Goal: Transaction & Acquisition: Download file/media

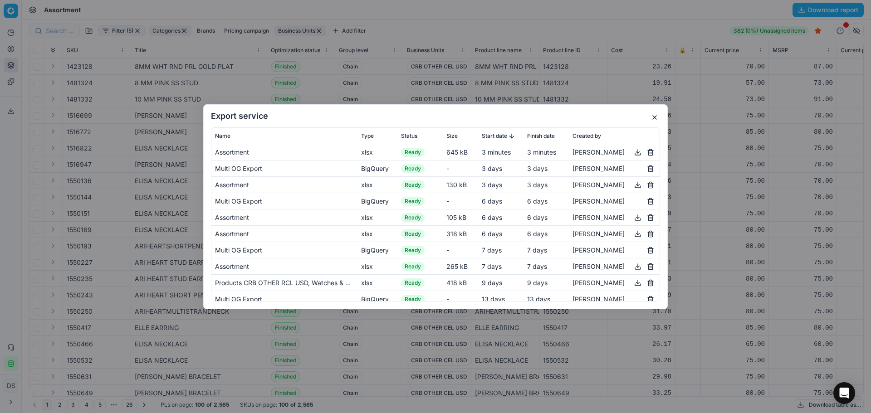
click at [656, 116] on button "button" at bounding box center [654, 117] width 11 height 11
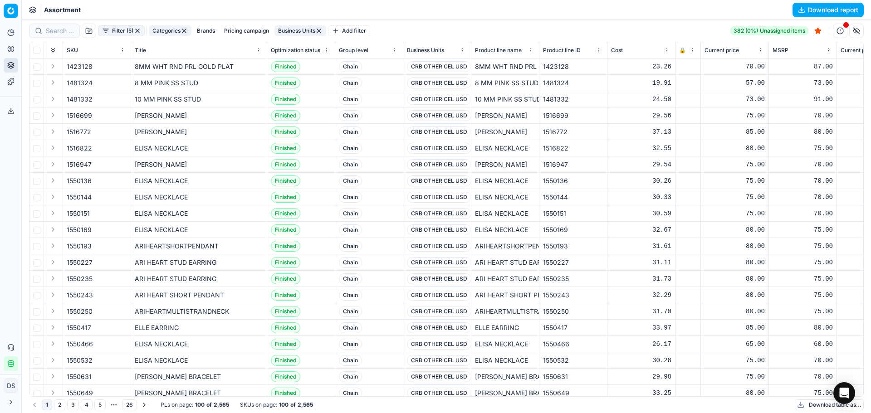
click at [17, 49] on button "Pricing" at bounding box center [11, 49] width 15 height 15
click at [11, 44] on button "Pricing" at bounding box center [11, 49] width 15 height 15
click at [15, 47] on button "Pricing" at bounding box center [11, 49] width 15 height 15
drag, startPoint x: 74, startPoint y: 64, endPoint x: 187, endPoint y: 29, distance: 118.3
click at [74, 64] on link "Optimization groups" at bounding box center [87, 65] width 106 height 13
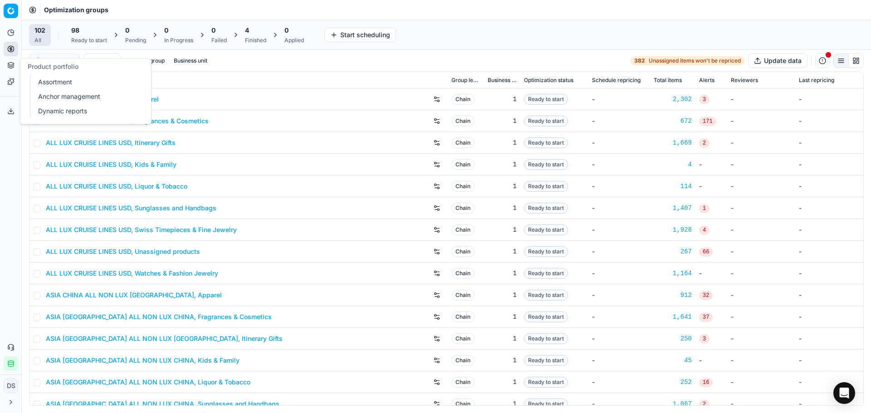
click at [10, 63] on icon at bounding box center [11, 63] width 6 height 3
click at [57, 84] on link "Assortment" at bounding box center [87, 82] width 106 height 13
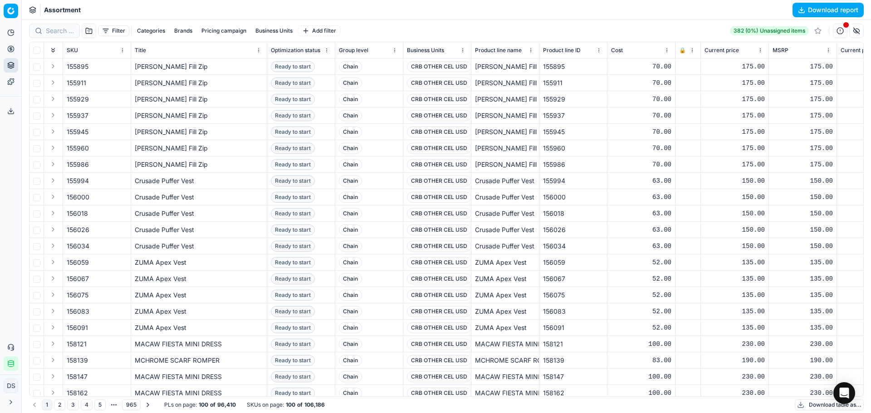
click at [187, 33] on button "Brands" at bounding box center [183, 30] width 25 height 11
type input "INVE"
click at [121, 59] on div "INVERNESS" at bounding box center [184, 64] width 142 height 15
checkbox input "true"
click at [244, 84] on button "Apply" at bounding box center [240, 84] width 22 height 11
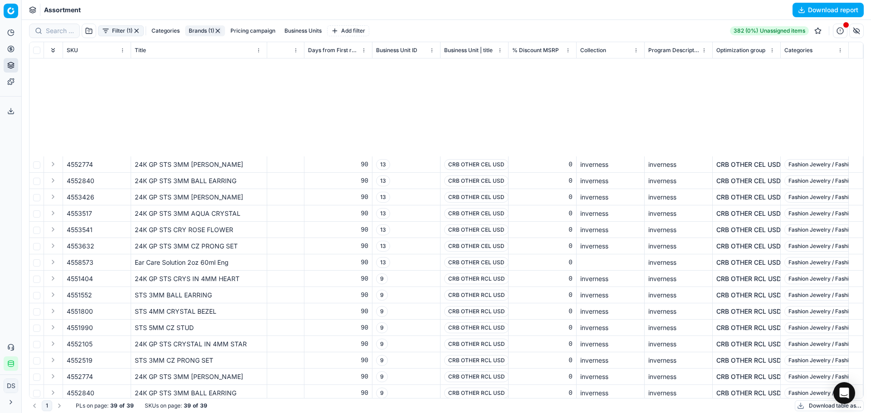
scroll to position [304, 5644]
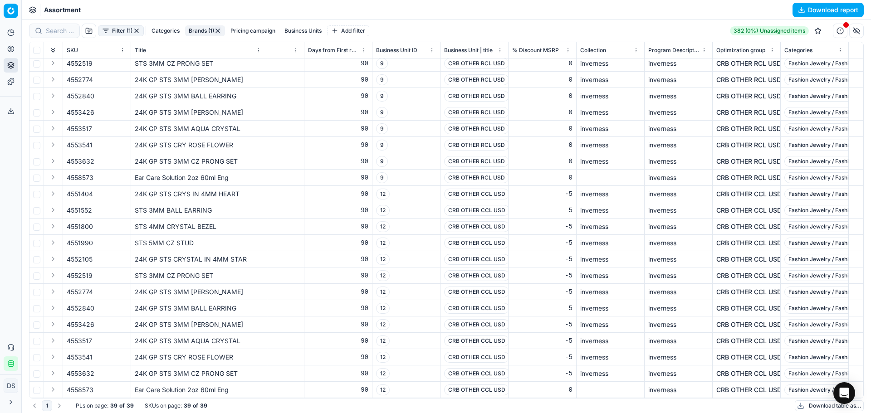
click at [11, 53] on button "Pricing" at bounding box center [11, 49] width 15 height 15
click at [54, 62] on link "Optimization groups" at bounding box center [87, 65] width 106 height 13
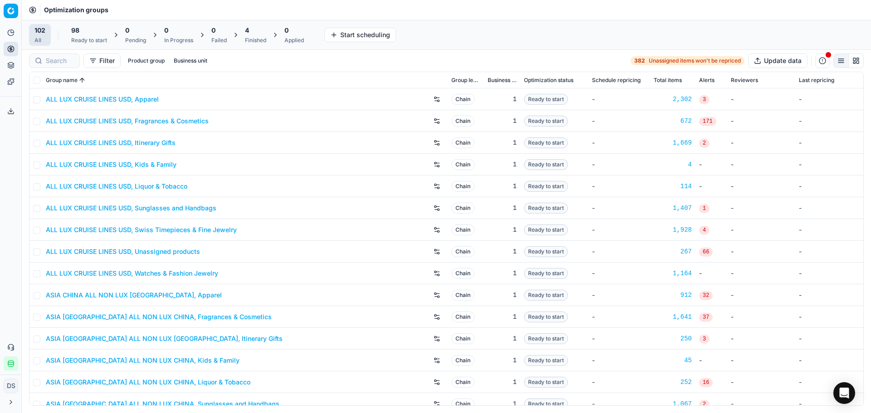
click at [247, 34] on span "4" at bounding box center [247, 30] width 4 height 9
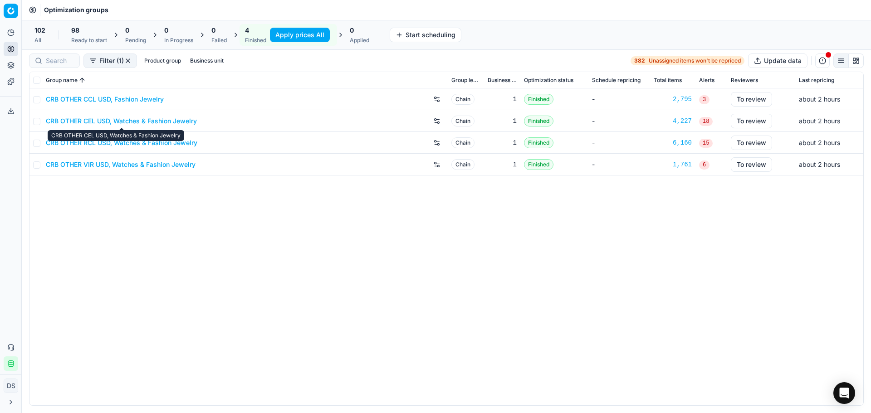
click at [121, 121] on link "CRB OTHER CEL USD, Watches & Fashion Jewelry" at bounding box center [121, 121] width 151 height 9
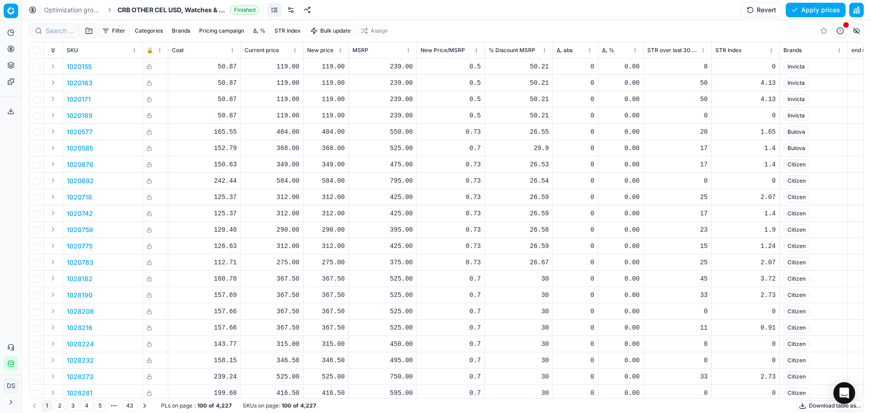
click at [177, 34] on button "Brands" at bounding box center [180, 30] width 25 height 11
type input "inver"
click at [216, 64] on div "INVERNESS" at bounding box center [182, 64] width 142 height 15
checkbox input "true"
click at [243, 84] on button "Apply" at bounding box center [237, 84] width 22 height 11
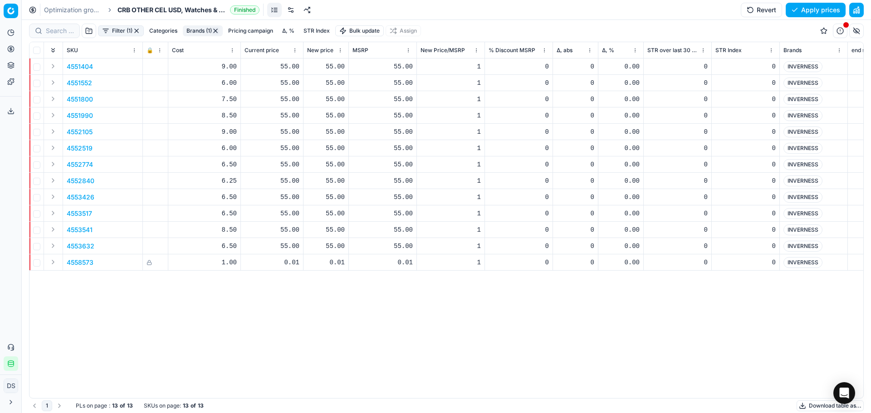
click at [76, 162] on p "4552774" at bounding box center [80, 164] width 26 height 9
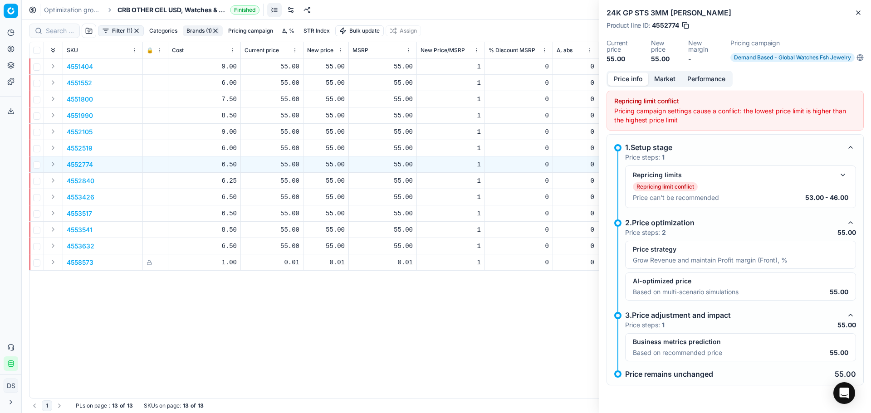
click at [846, 180] on button "button" at bounding box center [843, 175] width 11 height 11
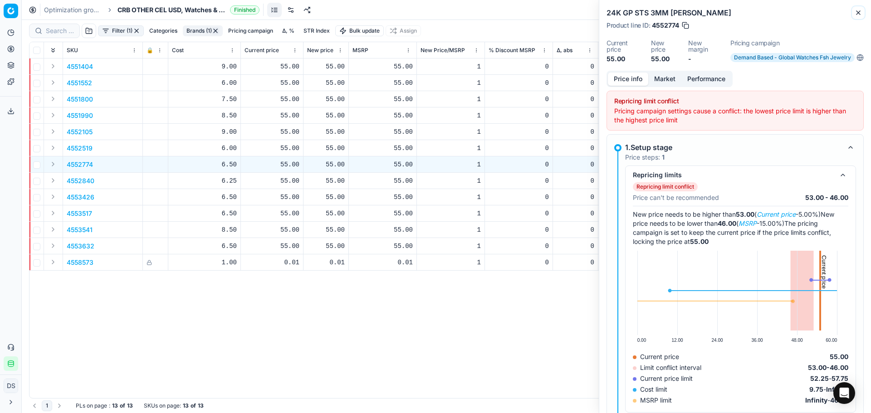
click at [858, 11] on icon "button" at bounding box center [858, 12] width 7 height 7
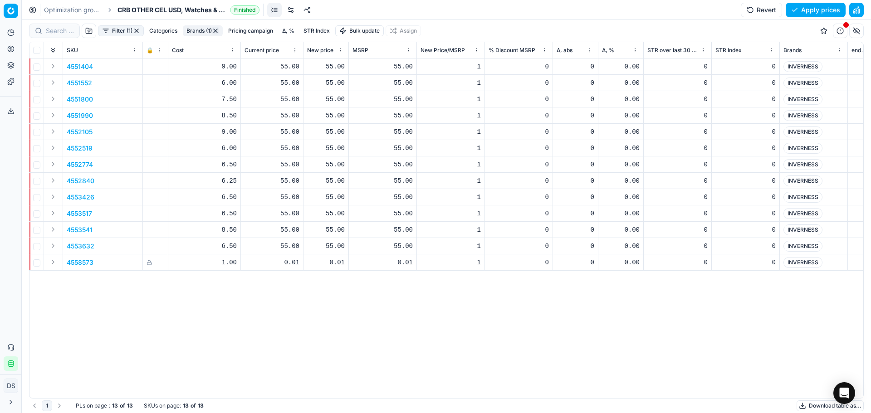
click at [859, 9] on button "button" at bounding box center [856, 10] width 15 height 15
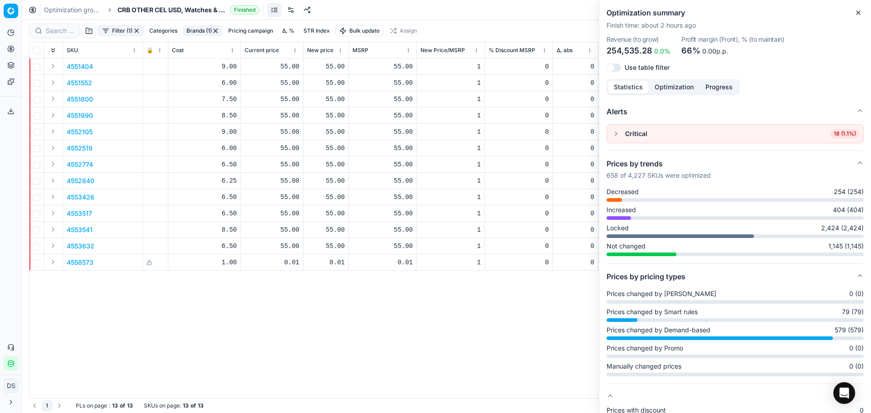
click at [860, 15] on icon "button" at bounding box center [858, 12] width 7 height 7
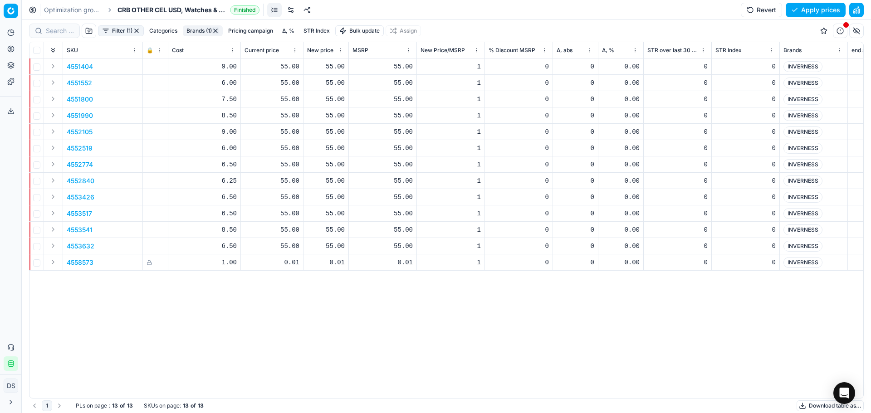
click at [216, 26] on button "Brands (1)" at bounding box center [203, 30] width 40 height 11
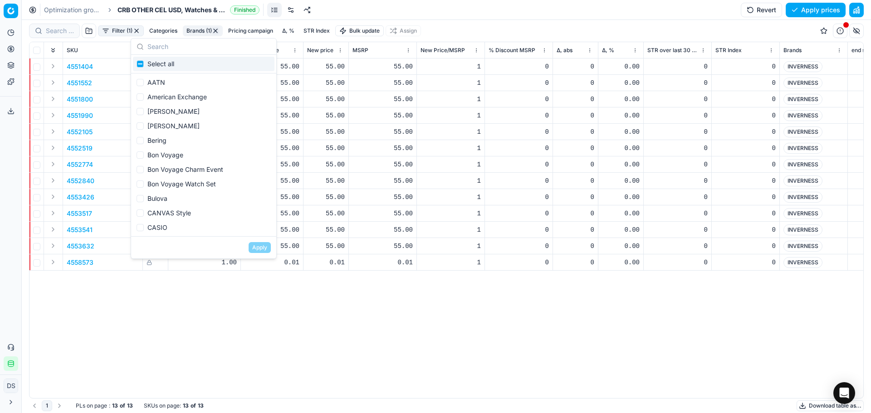
click at [216, 28] on button "button" at bounding box center [215, 30] width 7 height 7
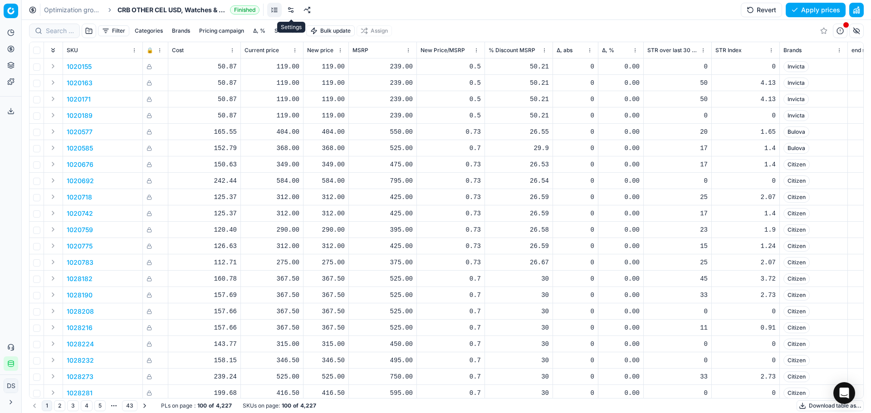
click at [291, 12] on link at bounding box center [291, 10] width 15 height 15
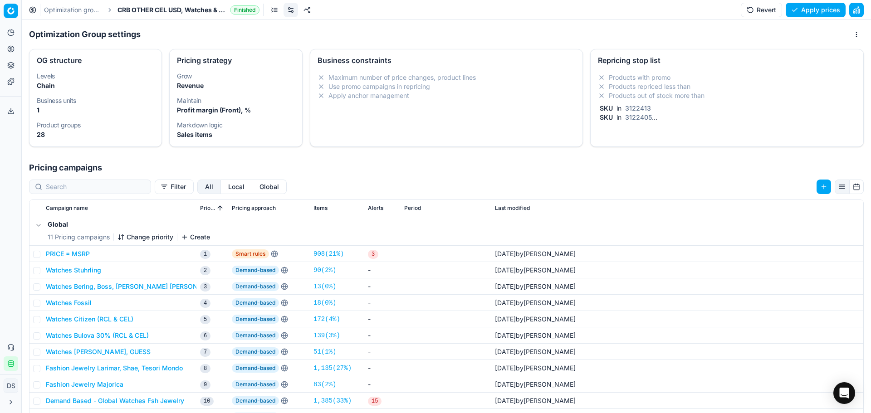
click at [631, 101] on div "Products with promo Products repriced less than Products out of stock more than…" at bounding box center [727, 97] width 258 height 49
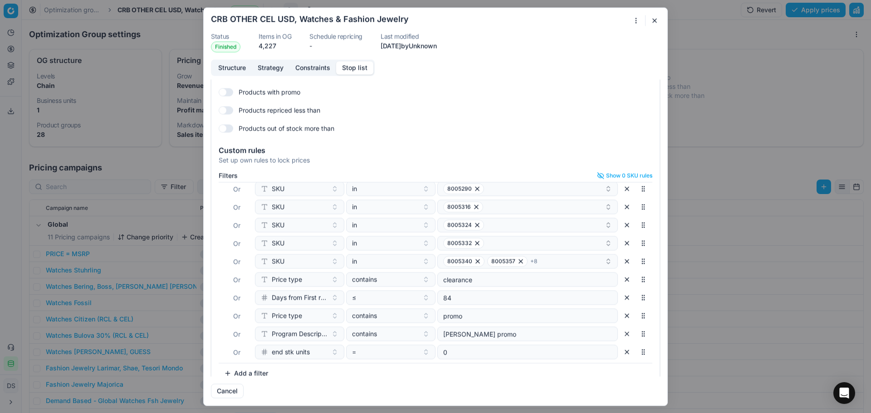
scroll to position [39, 0]
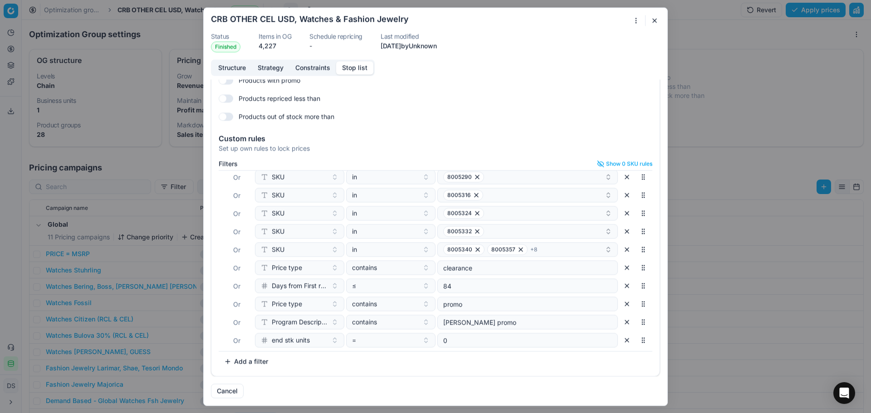
click at [263, 361] on button "Add a filter" at bounding box center [246, 361] width 55 height 15
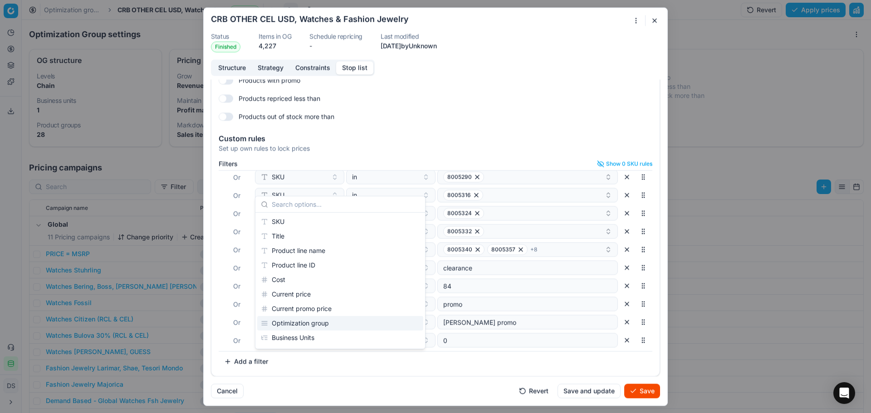
scroll to position [45, 0]
click at [291, 336] on div "Brands" at bounding box center [340, 336] width 166 height 15
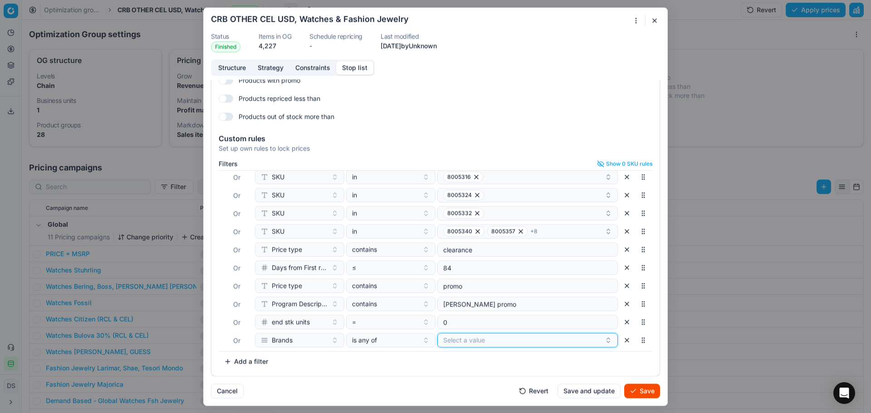
click at [462, 344] on button "Select a value" at bounding box center [527, 340] width 181 height 15
type input "Inver"
click at [469, 376] on span "INVERNESS" at bounding box center [454, 375] width 36 height 9
click at [636, 391] on button "Save" at bounding box center [642, 391] width 36 height 15
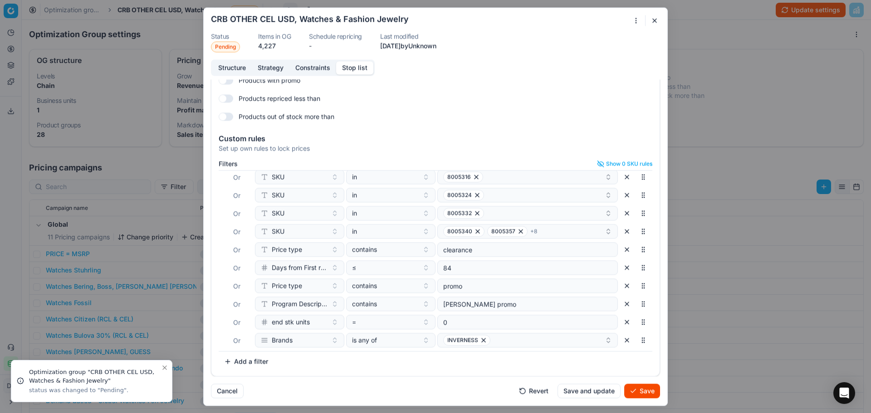
click at [641, 390] on button "Save" at bounding box center [642, 391] width 36 height 15
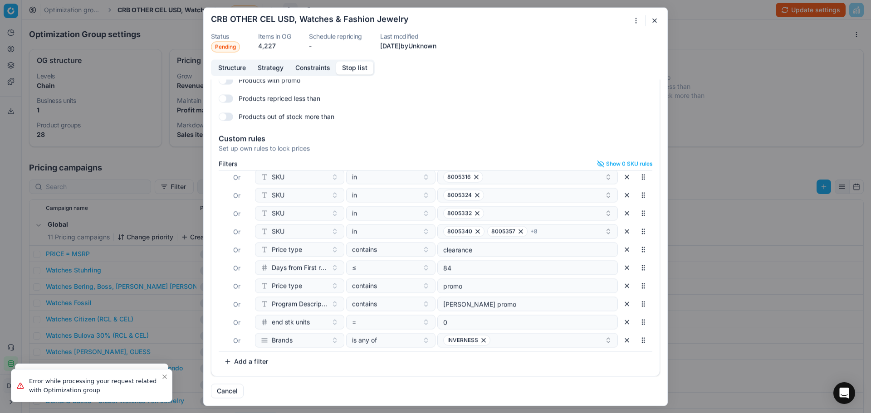
click at [652, 24] on button "button" at bounding box center [654, 20] width 11 height 11
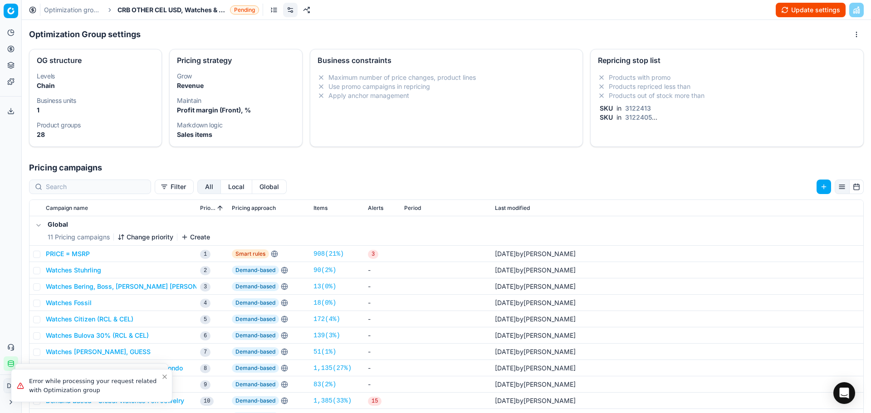
click at [786, 5] on button "Update settings" at bounding box center [811, 10] width 70 height 15
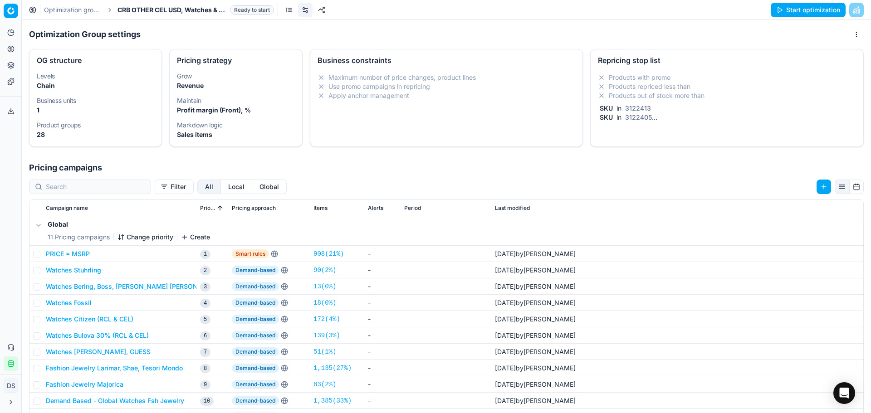
click at [820, 13] on button "Start optimization" at bounding box center [808, 10] width 75 height 15
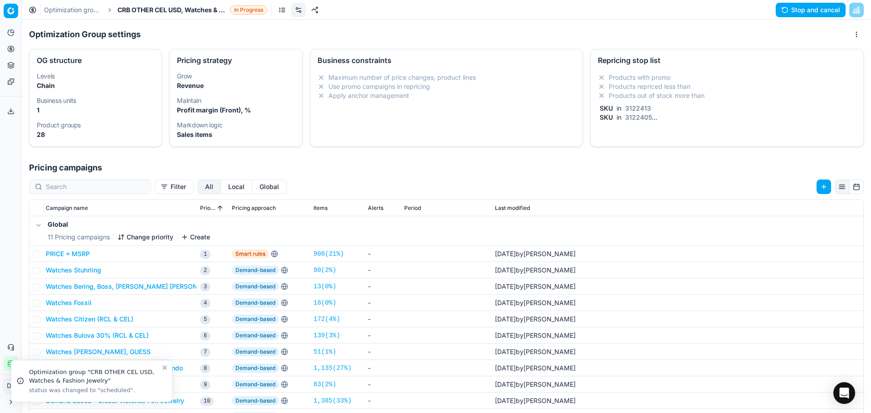
click at [78, 15] on div "Optimization groups CRB OTHER CEL USD, Watches & Fashion Jewelry In Progress St…" at bounding box center [446, 10] width 849 height 20
click at [79, 12] on link "Optimization groups" at bounding box center [73, 9] width 58 height 9
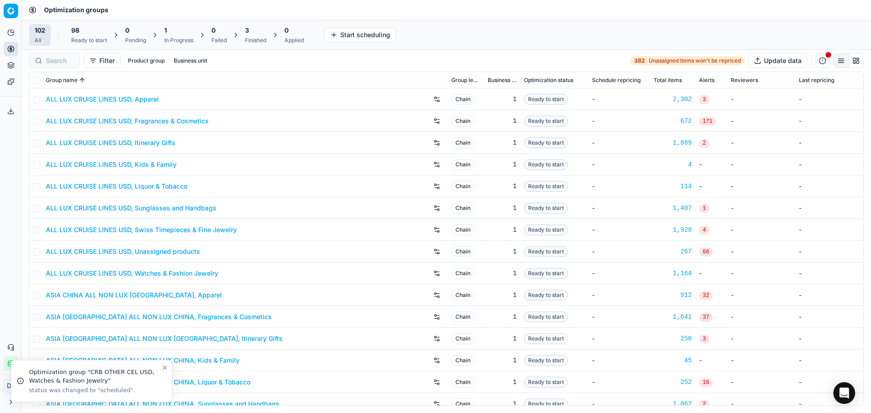
click at [260, 37] on div "Finished" at bounding box center [255, 40] width 21 height 7
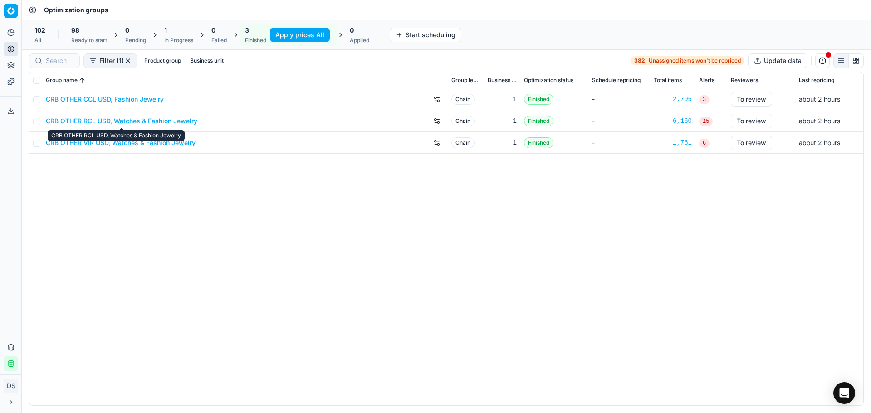
click at [153, 122] on link "CRB OTHER RCL USD, Watches & Fashion Jewelry" at bounding box center [122, 121] width 152 height 9
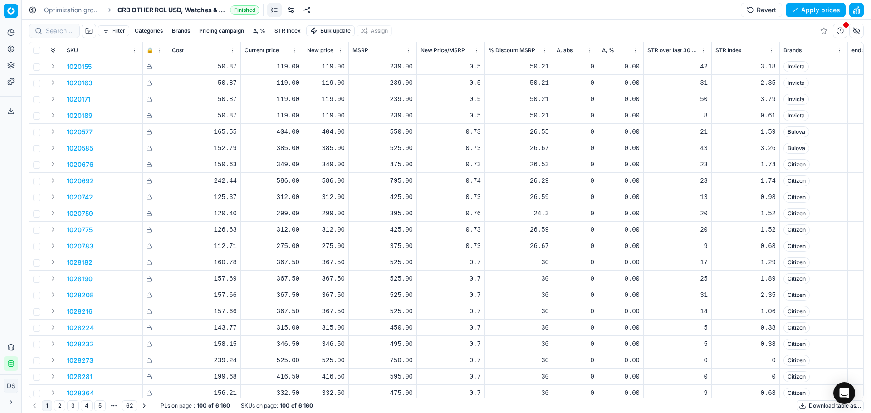
click at [295, 12] on link at bounding box center [291, 10] width 15 height 15
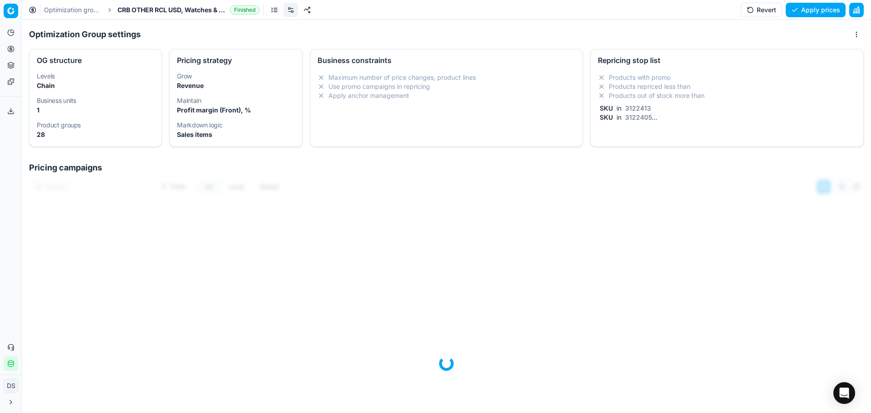
click at [742, 73] on li "Products with promo" at bounding box center [727, 77] width 258 height 9
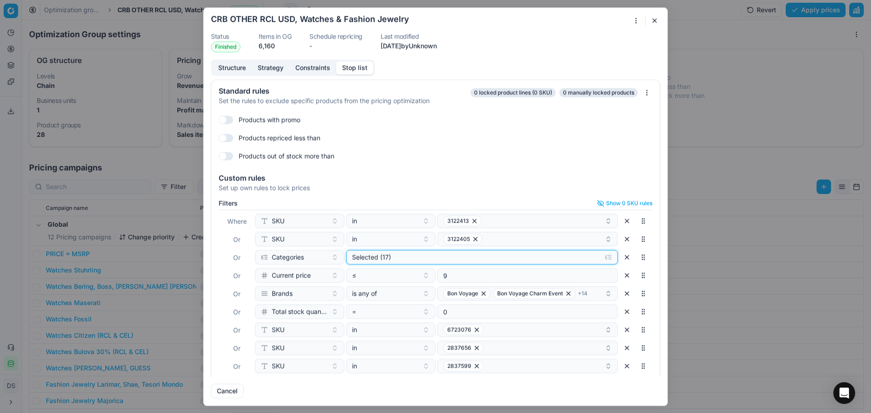
click at [422, 253] on div "Selected (17)" at bounding box center [474, 257] width 245 height 9
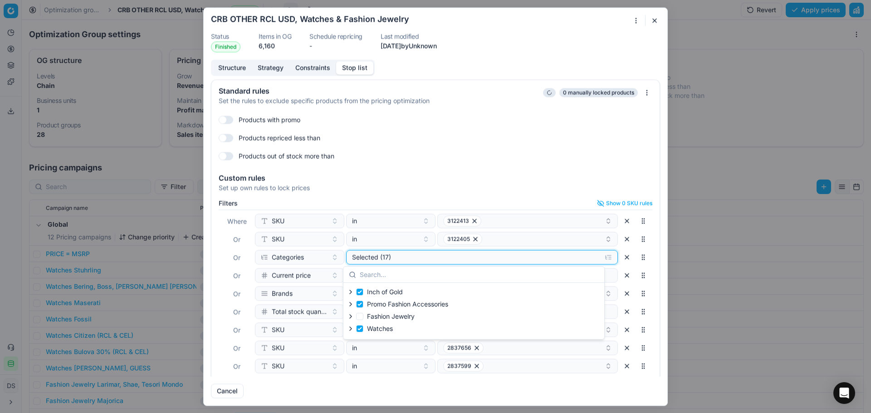
click at [422, 253] on div "Selected (17)" at bounding box center [474, 257] width 245 height 9
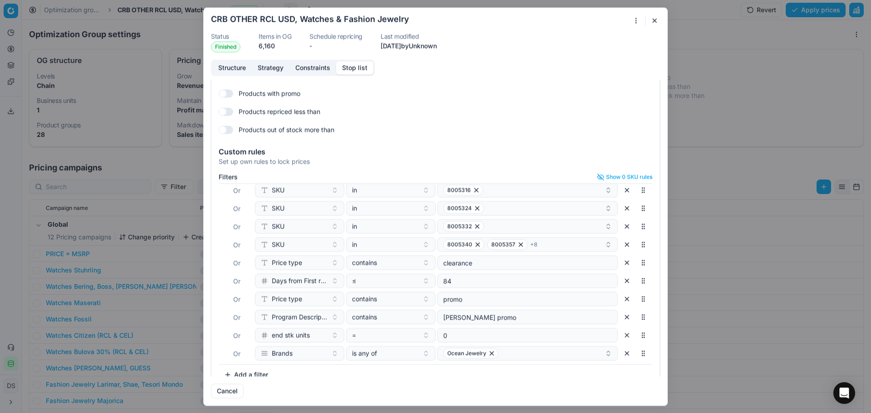
scroll to position [39, 0]
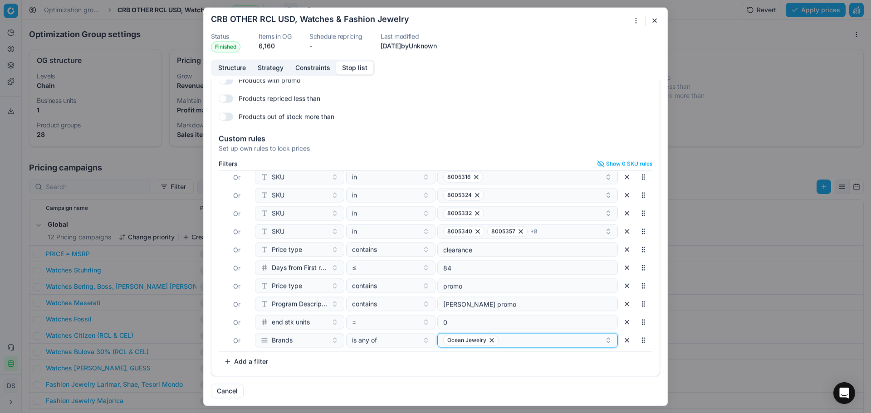
click at [503, 344] on div "Ocean Jewelry" at bounding box center [524, 340] width 162 height 11
type input "Invern"
click at [486, 377] on div "INVERNESS" at bounding box center [518, 375] width 170 height 15
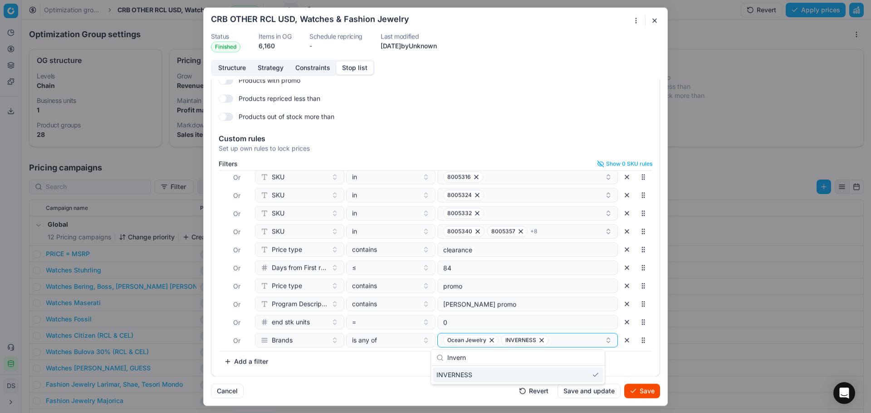
drag, startPoint x: 414, startPoint y: 368, endPoint x: 472, endPoint y: 368, distance: 58.5
click at [414, 368] on div "Filters Show 0 SKU rules Where SKU in 3122413 Or SKU in 3122405 Or Categories S…" at bounding box center [436, 264] width 434 height 209
click at [636, 390] on button "Save" at bounding box center [642, 391] width 36 height 15
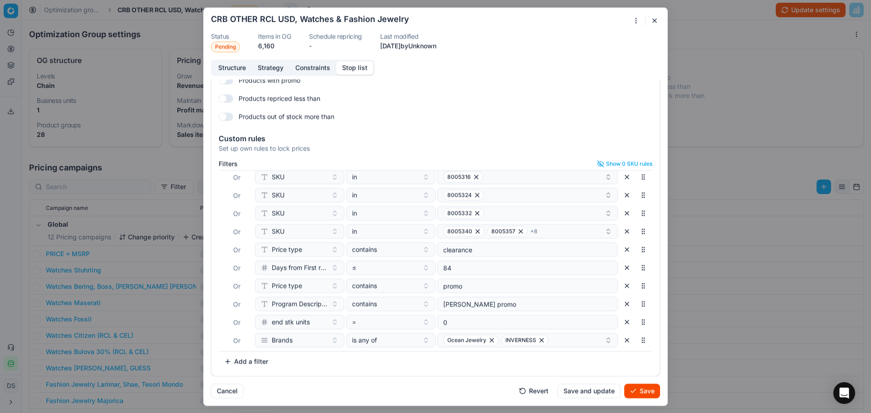
click at [651, 392] on button "Save" at bounding box center [642, 391] width 36 height 15
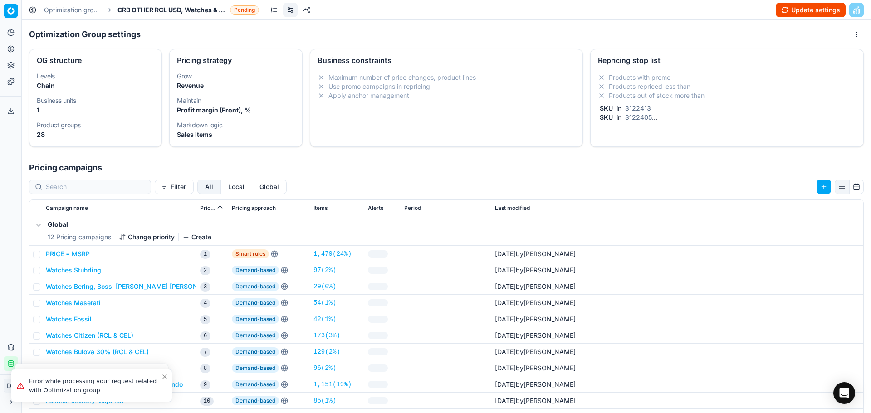
click at [796, 11] on div "Oprimization group is saving... CRB OTHER RCL USD, Watches & Fashion Jewelry St…" at bounding box center [435, 206] width 871 height 413
click at [796, 11] on button "Update settings" at bounding box center [811, 10] width 70 height 15
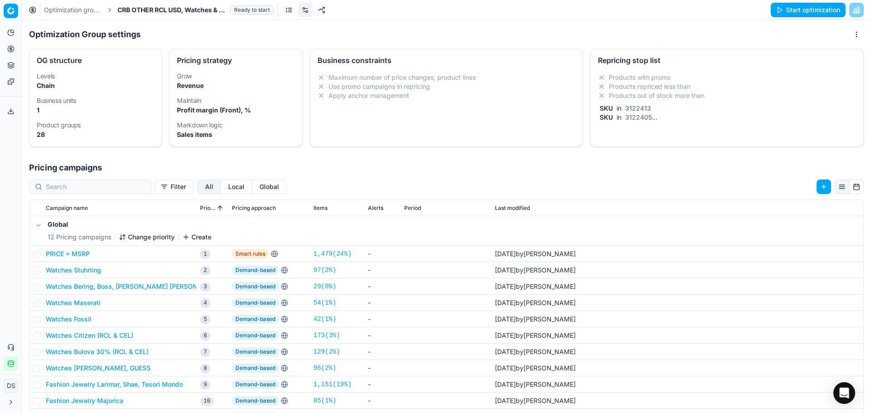
click at [796, 12] on button "Start optimization" at bounding box center [808, 10] width 75 height 15
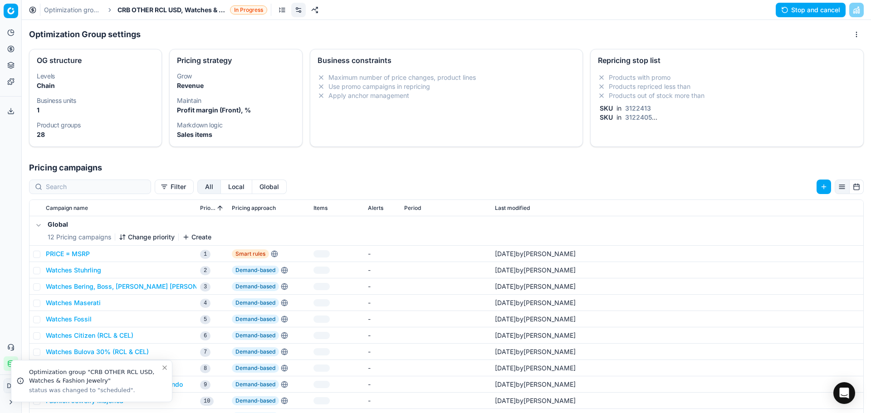
click at [83, 7] on link "Optimization groups" at bounding box center [73, 9] width 58 height 9
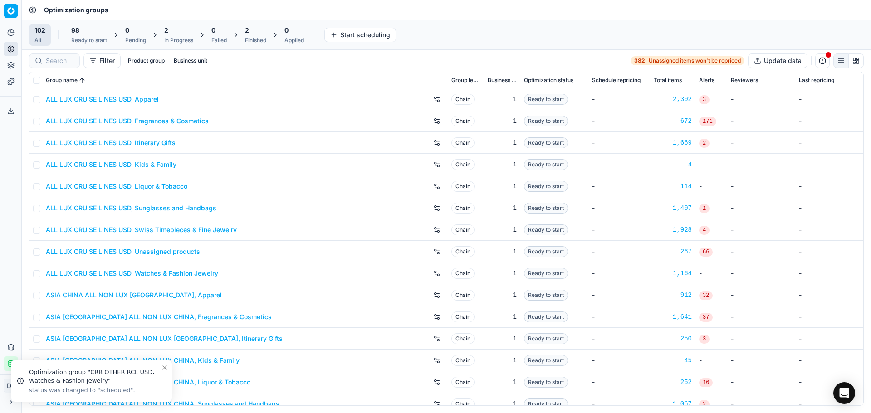
click at [183, 34] on div "2" at bounding box center [178, 30] width 29 height 9
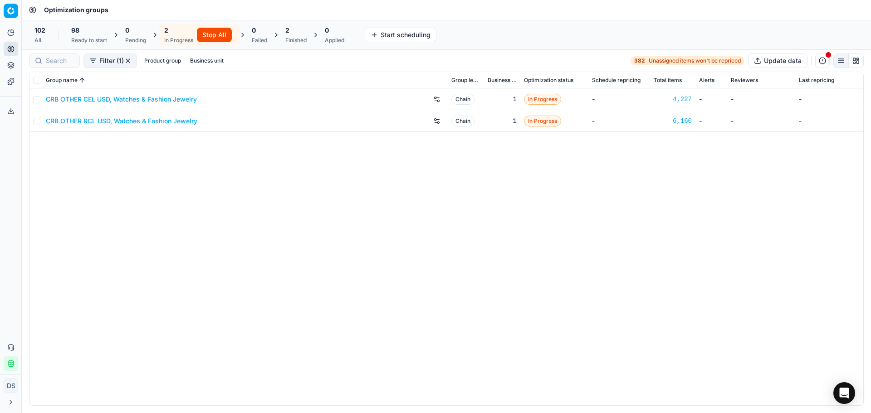
click at [302, 40] on div "Finished" at bounding box center [295, 40] width 21 height 7
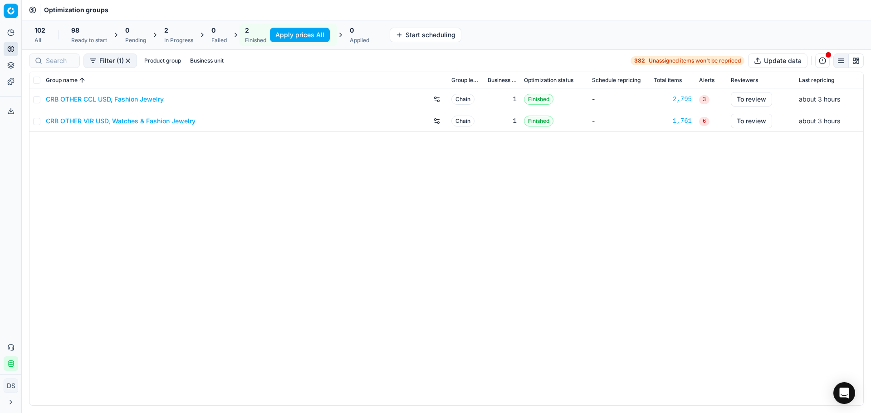
click at [98, 123] on link "CRB OTHER VIR USD, Watches & Fashion Jewelry" at bounding box center [121, 121] width 150 height 9
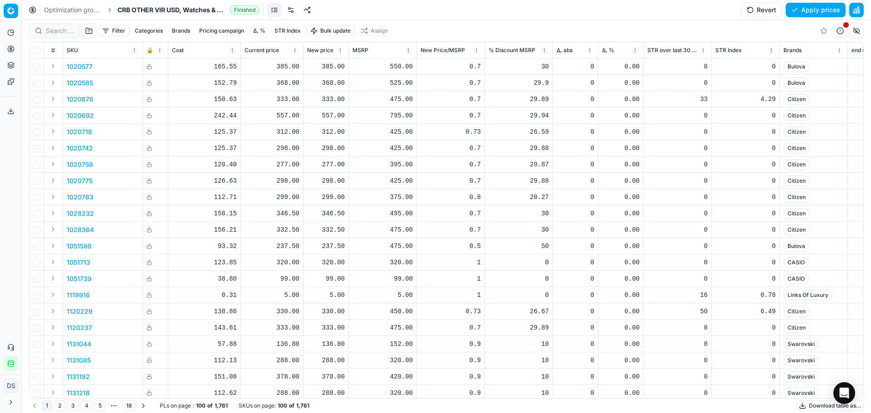
click at [188, 33] on button "Brands" at bounding box center [180, 30] width 25 height 11
type input "I"
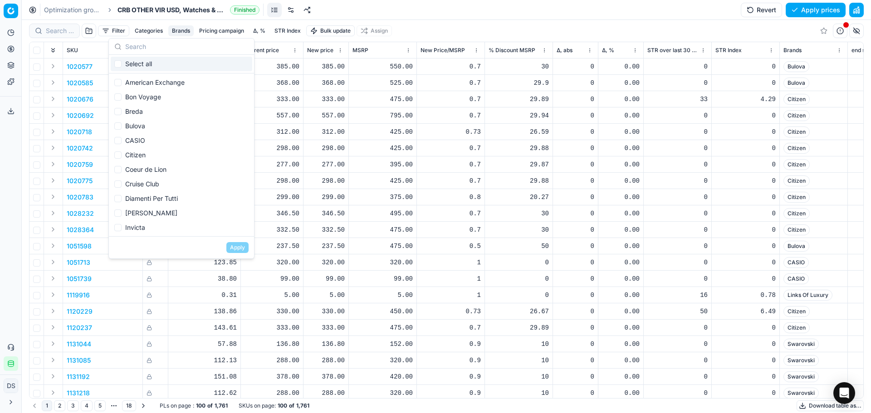
click at [75, 9] on link "Optimization groups" at bounding box center [73, 9] width 58 height 9
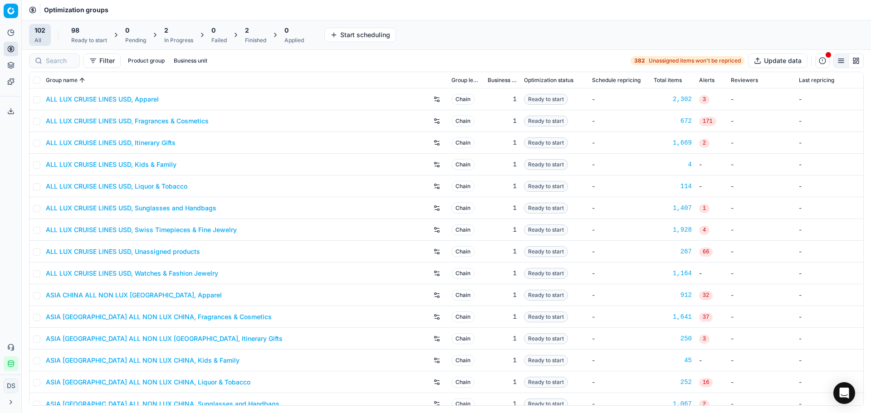
click at [256, 33] on div "2" at bounding box center [255, 30] width 21 height 9
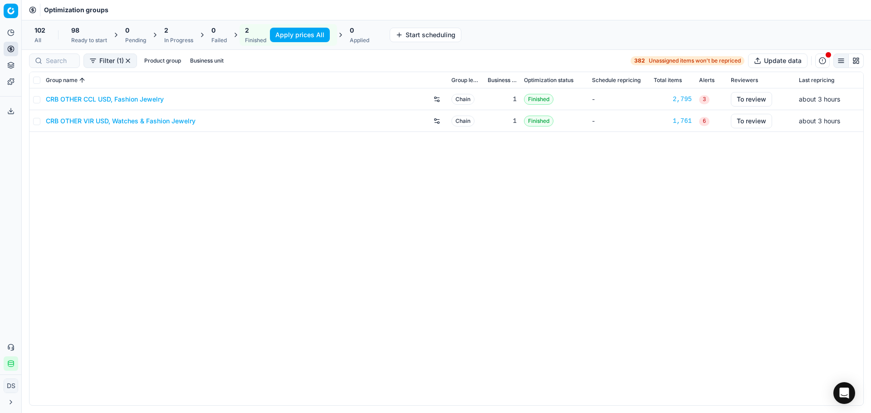
click at [106, 101] on link "CRB OTHER CCL USD, Fashion Jewelry" at bounding box center [105, 99] width 118 height 9
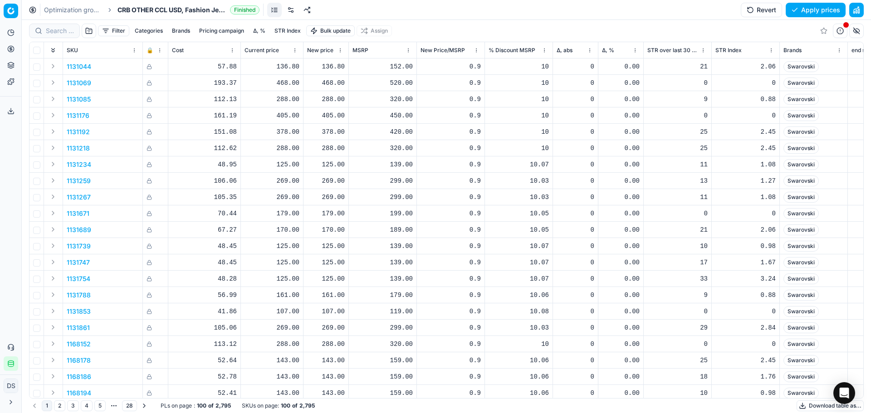
click at [290, 15] on link at bounding box center [291, 10] width 15 height 15
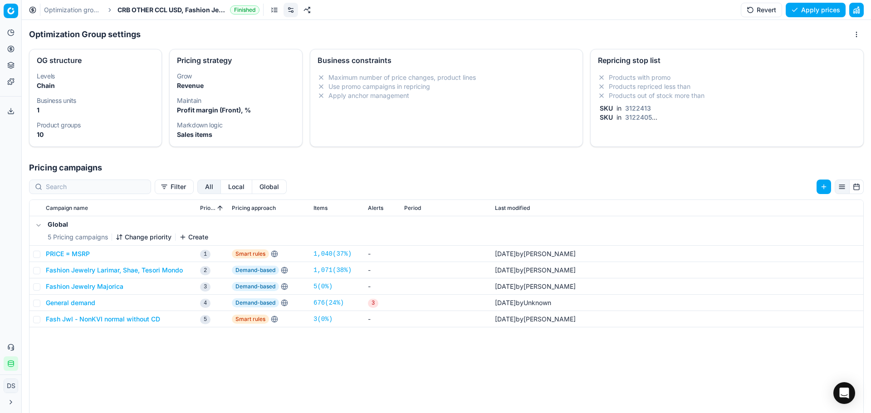
click at [627, 115] on span "3122405" at bounding box center [638, 117] width 30 height 8
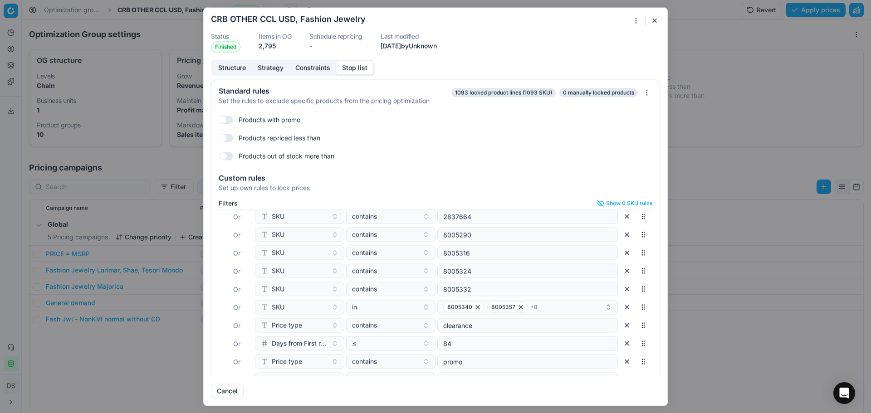
scroll to position [39, 0]
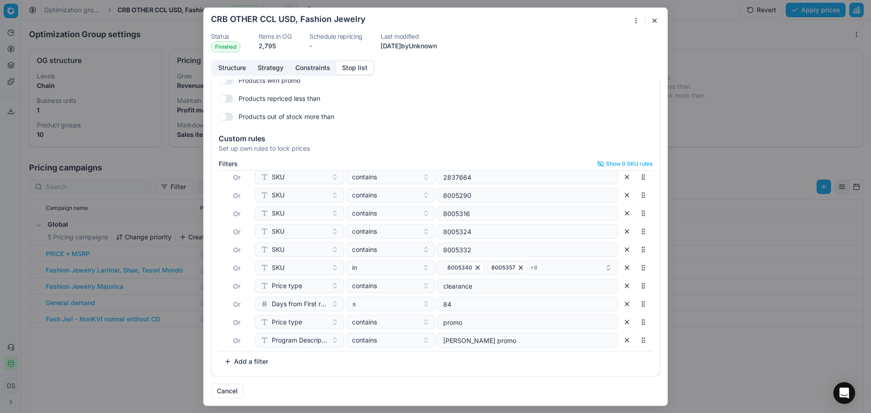
click at [247, 360] on button "Add a filter" at bounding box center [246, 361] width 55 height 15
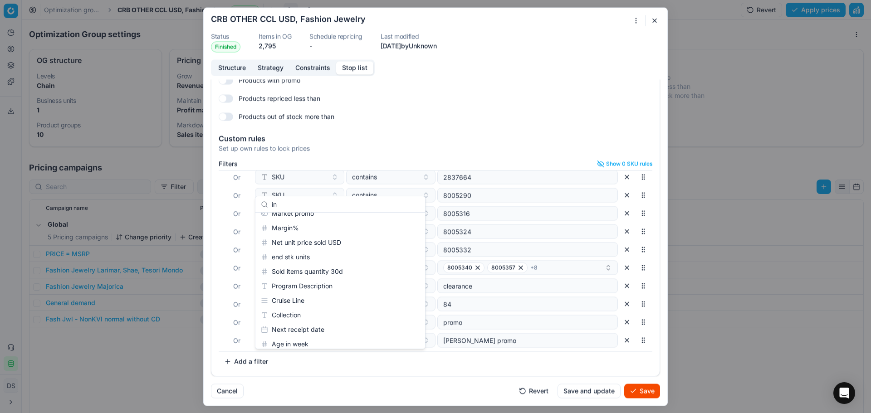
type input "i"
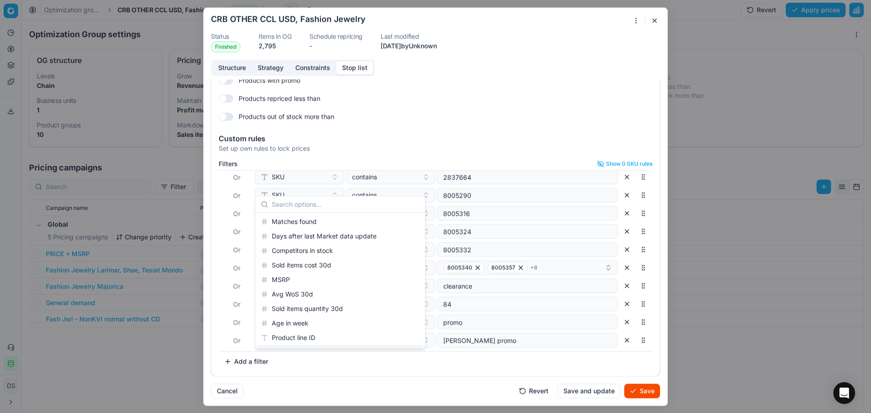
click at [294, 367] on div "Filters Show 0 SKU rules Where SKU in 3122413 Or SKU in 3122405 Or Current pric…" at bounding box center [436, 264] width 434 height 209
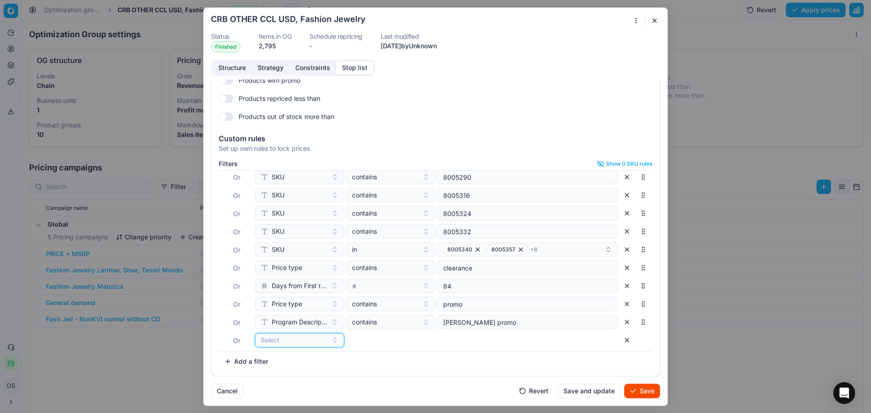
click at [324, 345] on div "Select" at bounding box center [294, 340] width 67 height 9
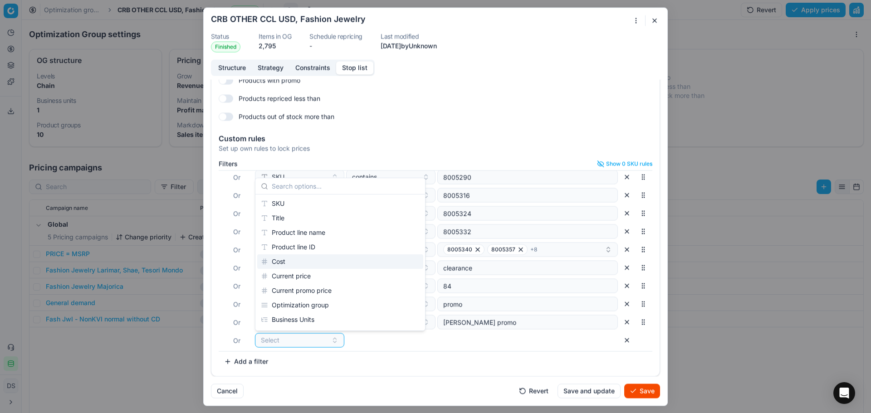
scroll to position [91, 0]
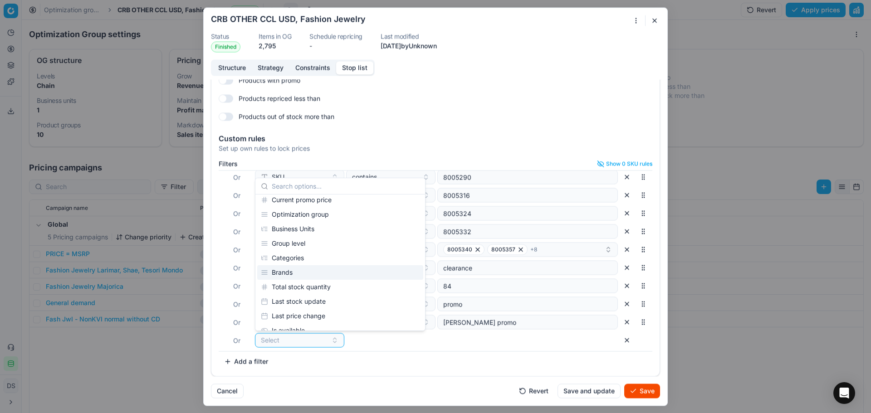
click at [334, 274] on div "Brands" at bounding box center [340, 272] width 166 height 15
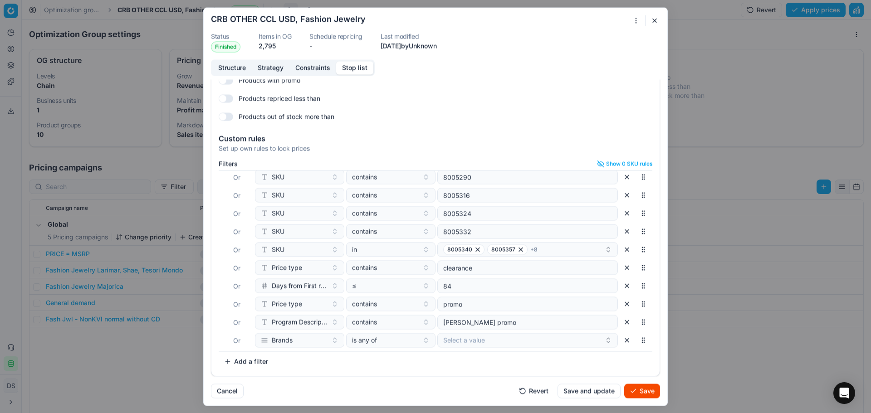
click at [478, 348] on div "Where SKU in 3122413 Or SKU in 3122405 Or Current price ≤ 9 Or Brands is any of…" at bounding box center [436, 260] width 434 height 181
click at [479, 347] on button "Select a value" at bounding box center [527, 340] width 181 height 15
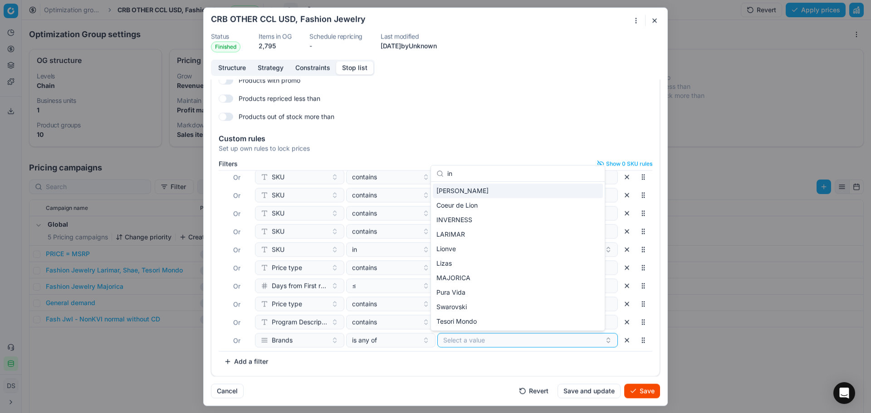
type input "inv"
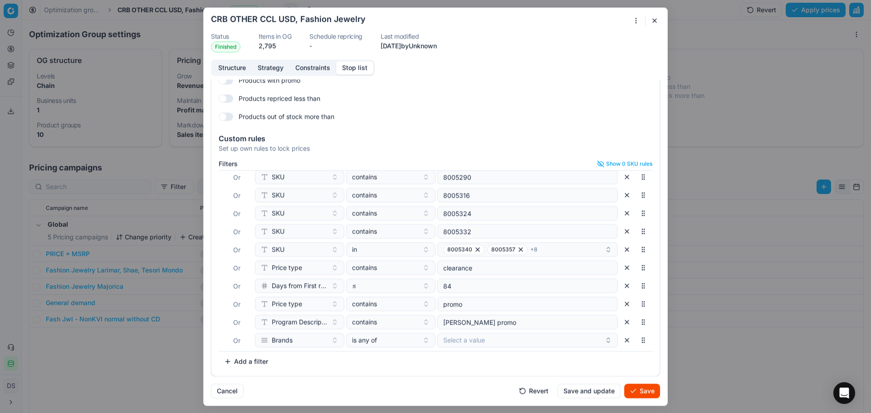
click at [657, 20] on button "button" at bounding box center [654, 20] width 11 height 11
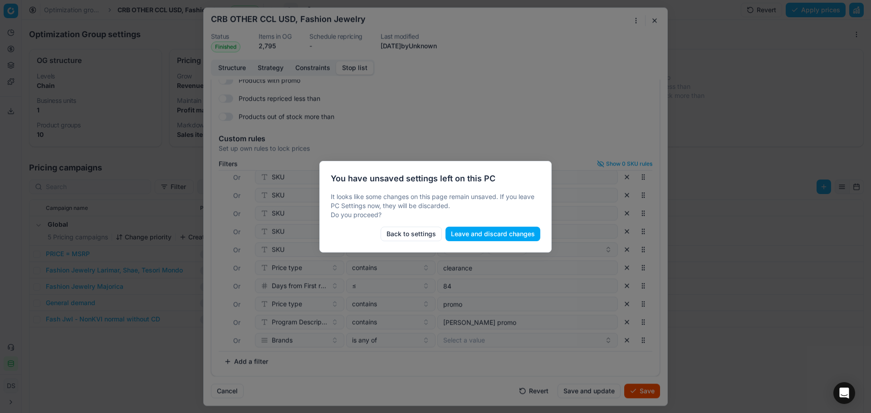
click at [483, 237] on button "Leave and discard changes" at bounding box center [493, 234] width 95 height 15
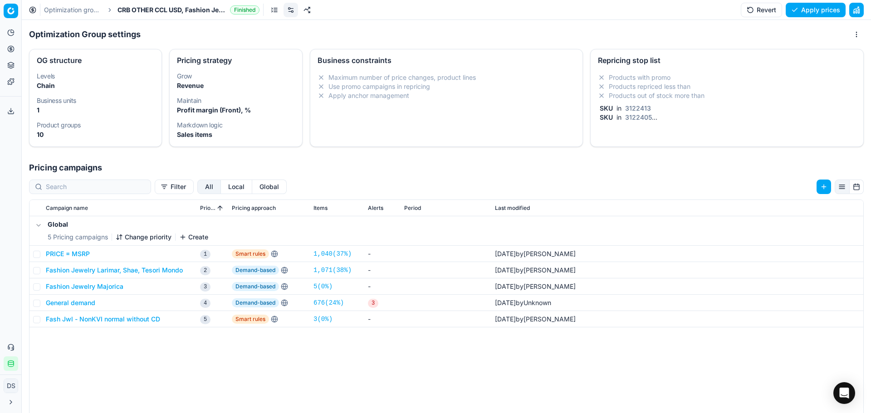
click at [630, 64] on div "Repricing stop list" at bounding box center [727, 60] width 258 height 7
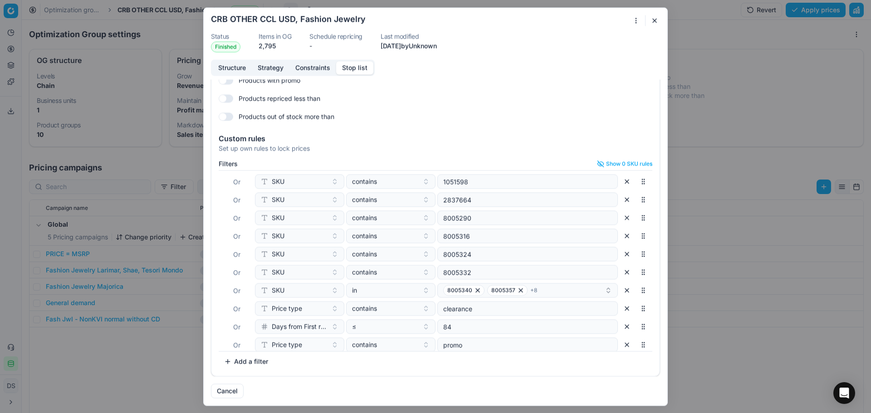
scroll to position [204, 0]
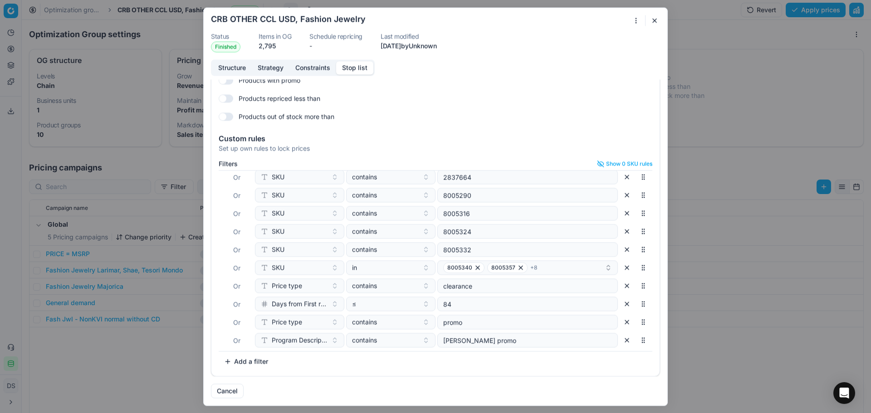
click at [245, 360] on button "Add a filter" at bounding box center [246, 361] width 55 height 15
type input "bran"
click at [314, 327] on div "Brands" at bounding box center [316, 325] width 118 height 15
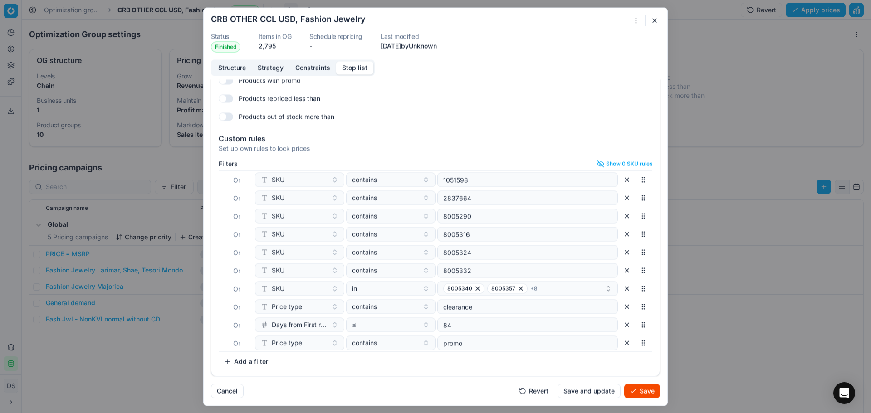
scroll to position [222, 0]
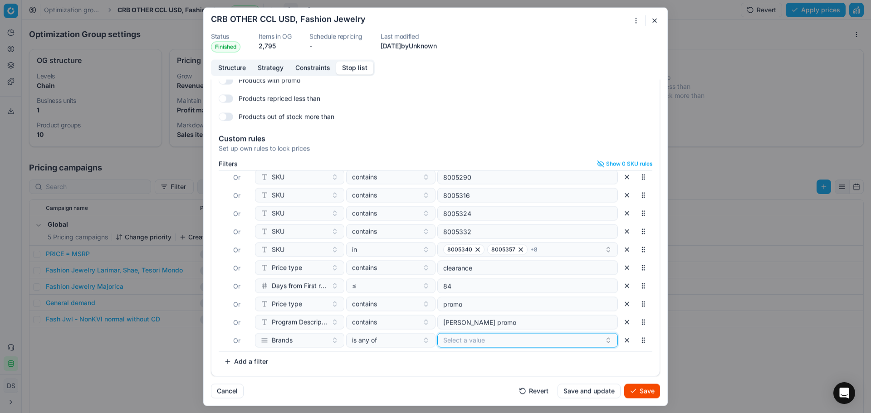
click at [519, 347] on button "Select a value" at bounding box center [527, 340] width 181 height 15
type input "inver"
click at [492, 373] on div "INVERNESS" at bounding box center [518, 375] width 170 height 15
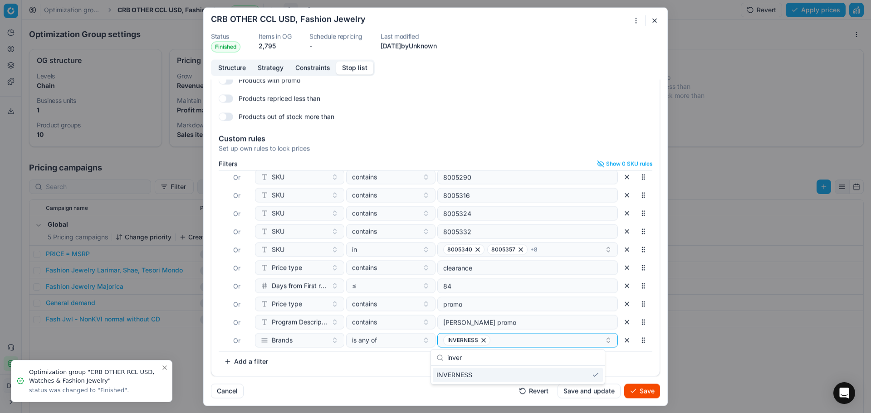
click at [646, 396] on button "Save" at bounding box center [642, 391] width 36 height 15
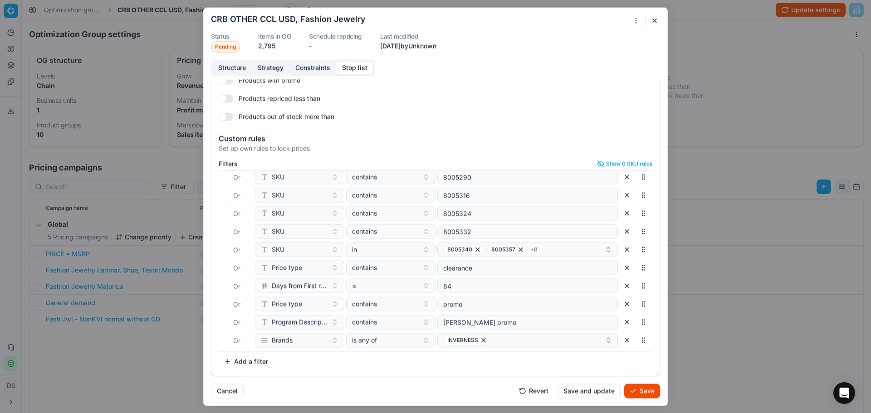
click at [640, 389] on button "Save" at bounding box center [642, 391] width 36 height 15
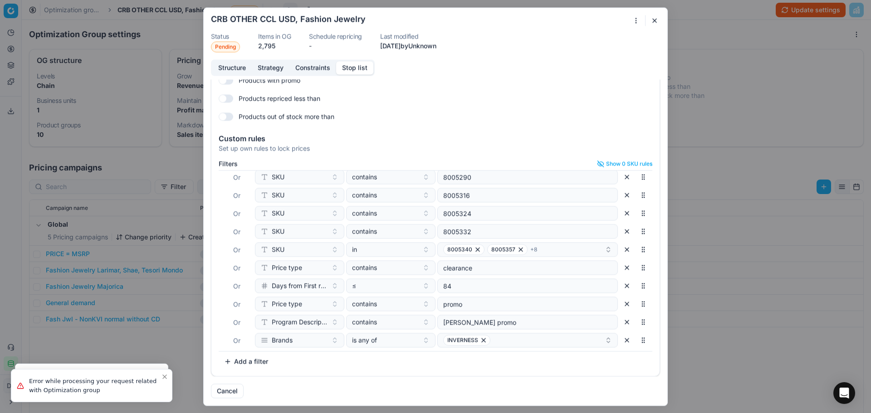
click at [742, 23] on div "Oprimization group is saving... CRB OTHER CCL USD, Fashion Jewelry Status Pendi…" at bounding box center [435, 206] width 871 height 413
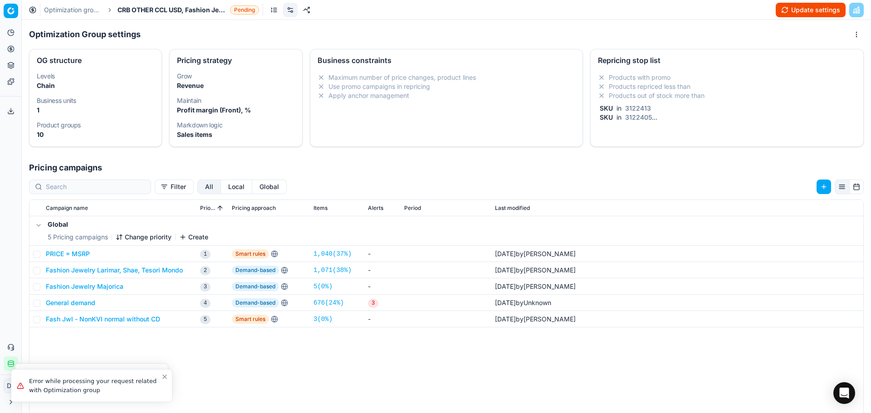
click at [800, 5] on button "Update settings" at bounding box center [811, 10] width 70 height 15
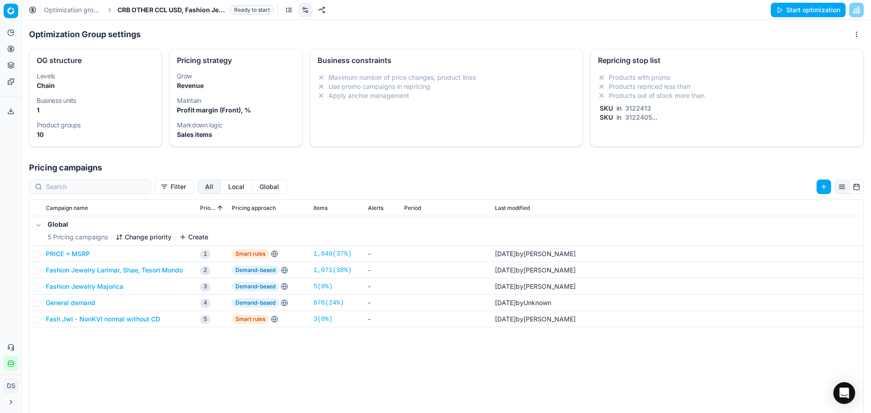
click at [792, 14] on button "Start optimization" at bounding box center [808, 10] width 75 height 15
click at [78, 10] on link "Optimization groups" at bounding box center [73, 9] width 58 height 9
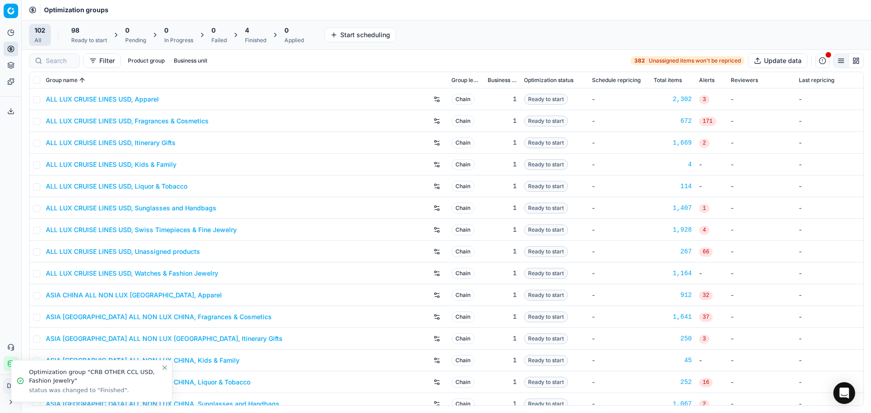
click at [260, 39] on div "Finished" at bounding box center [255, 40] width 21 height 7
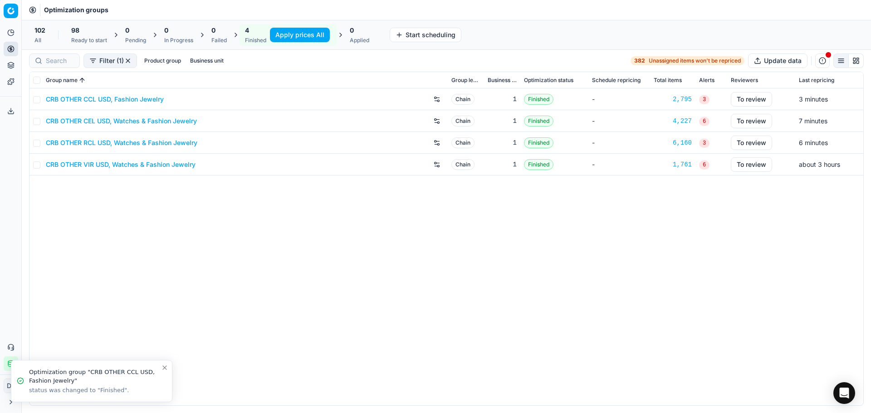
click at [11, 48] on icon at bounding box center [11, 49] width 2 height 2
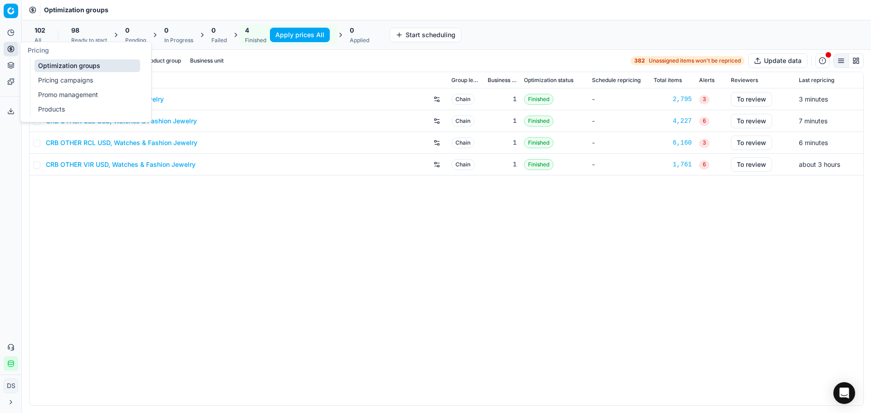
click at [4, 64] on button "Product portfolio" at bounding box center [11, 65] width 15 height 15
click at [55, 107] on link "Dynamic reports" at bounding box center [87, 111] width 106 height 13
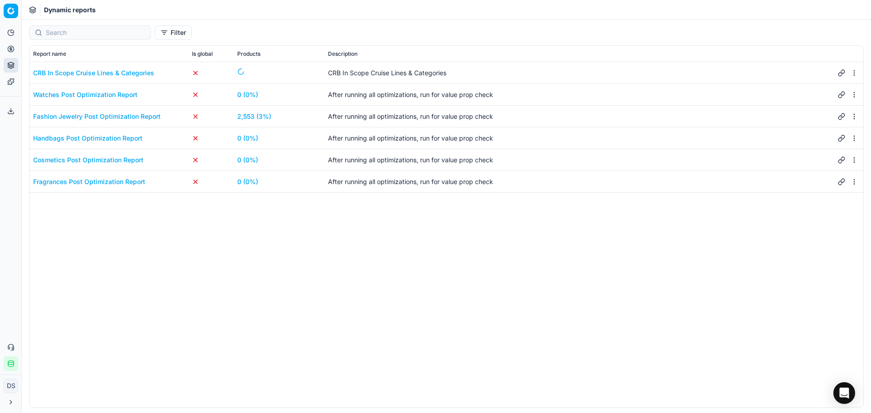
click at [253, 114] on link "2,553 (3%)" at bounding box center [254, 116] width 34 height 9
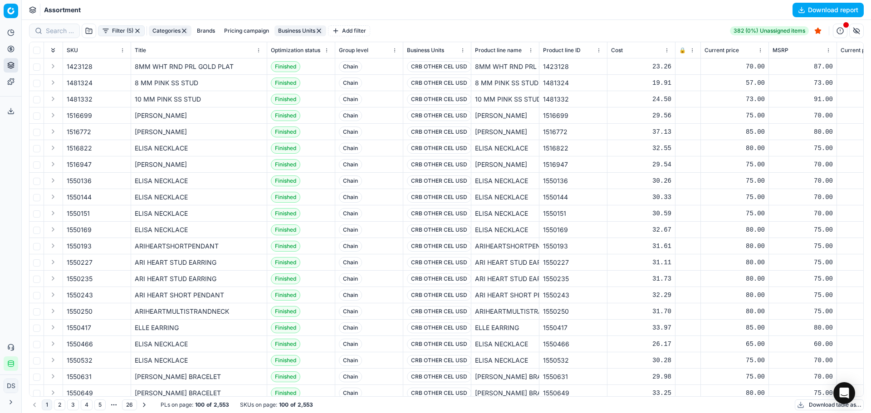
click at [814, 13] on button "Download report" at bounding box center [828, 10] width 71 height 15
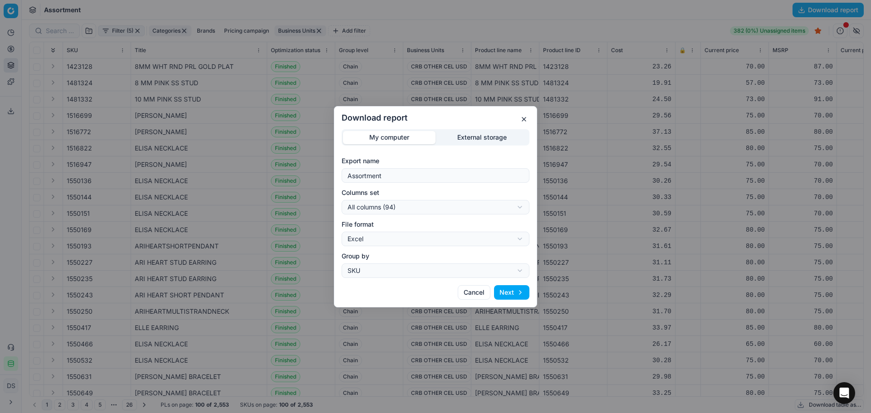
click at [404, 205] on div "Download report My computer External storage Export name Assortment Columns set…" at bounding box center [435, 206] width 871 height 413
select select "custom"
click at [508, 291] on button "Next" at bounding box center [511, 292] width 35 height 15
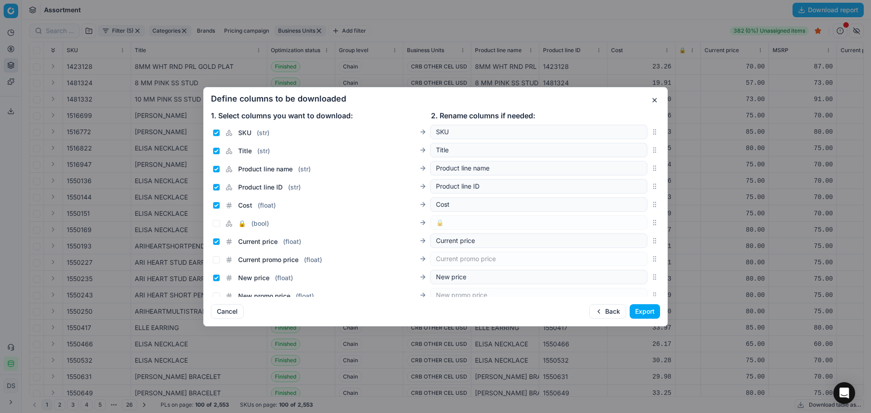
click at [647, 316] on button "Export" at bounding box center [645, 311] width 30 height 15
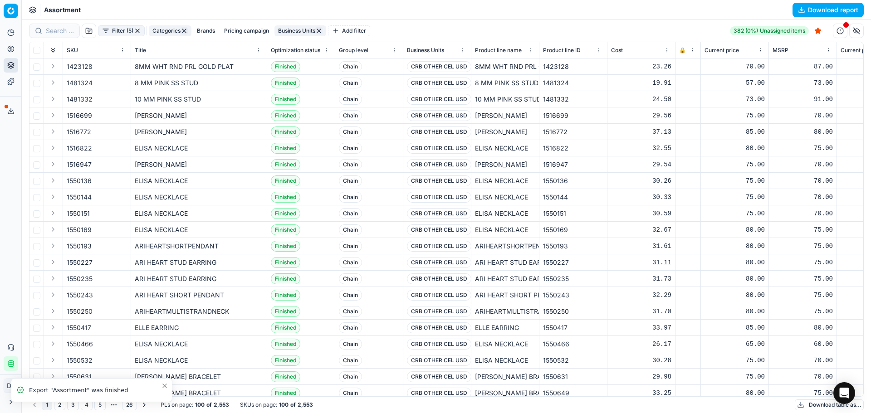
click at [11, 109] on icon at bounding box center [10, 111] width 7 height 7
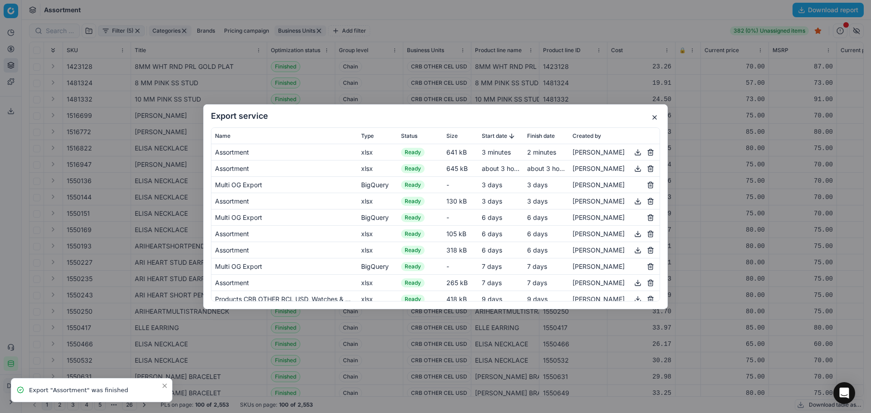
click at [633, 153] on button "button" at bounding box center [638, 152] width 11 height 11
